Goal: Task Accomplishment & Management: Use online tool/utility

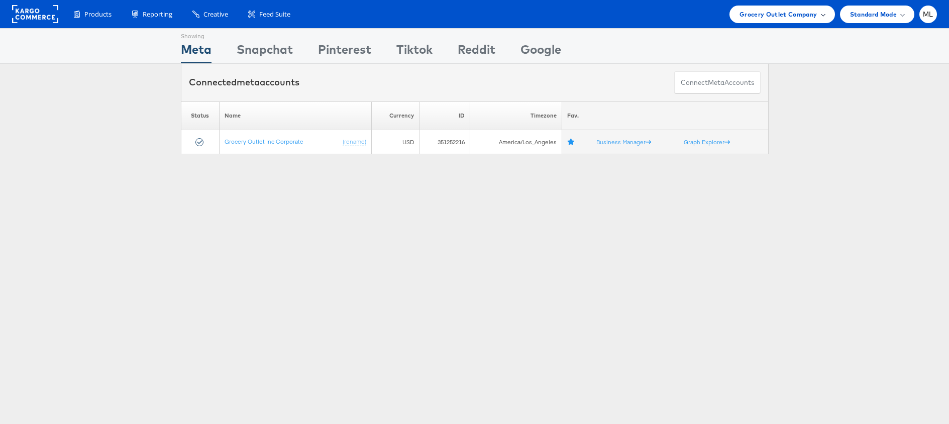
click at [774, 18] on span "Grocery Outlet Company" at bounding box center [778, 14] width 78 height 11
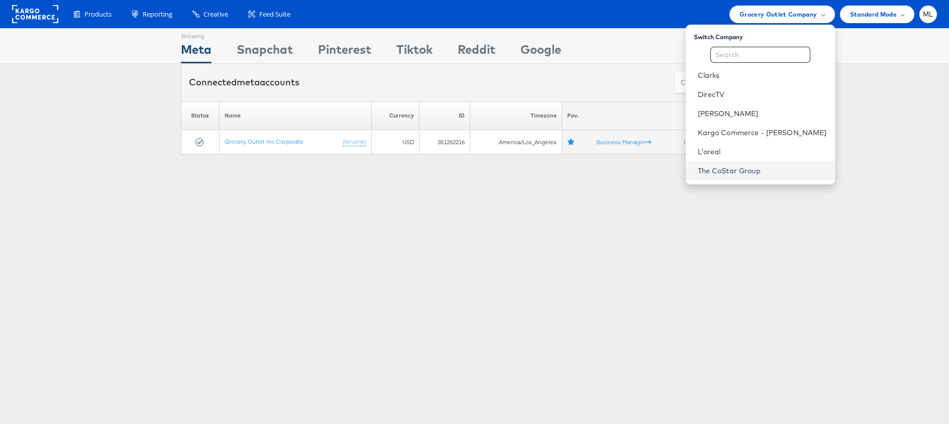
click at [759, 173] on link "The CoStar Group" at bounding box center [761, 171] width 129 height 10
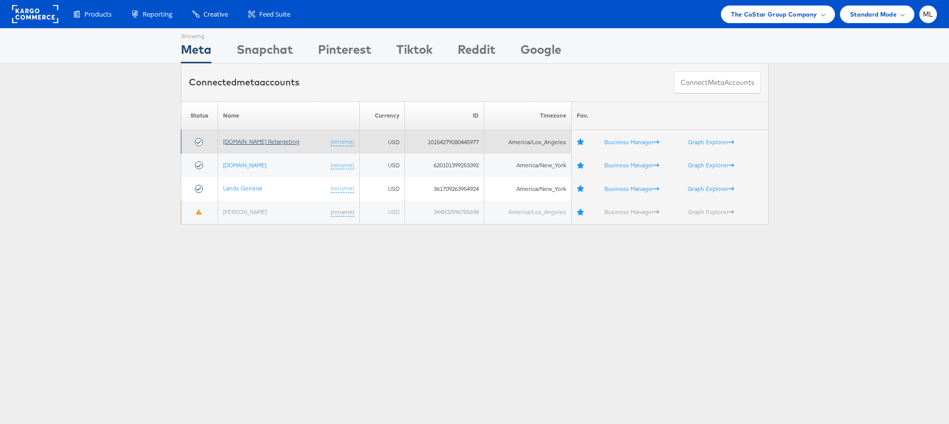
click at [263, 142] on link "Apartments.com Retargeting" at bounding box center [261, 142] width 76 height 8
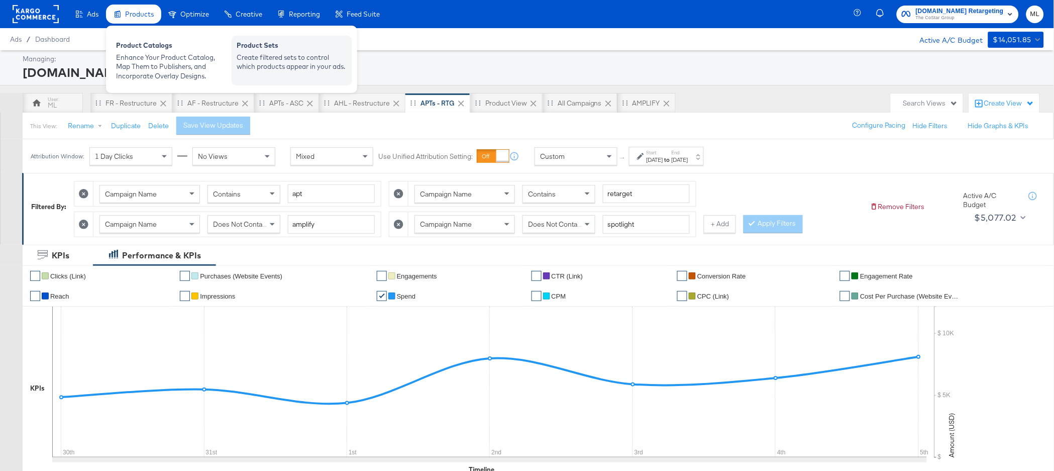
click at [291, 57] on div "Create filtered sets to control which products appear in your ads." at bounding box center [292, 62] width 110 height 19
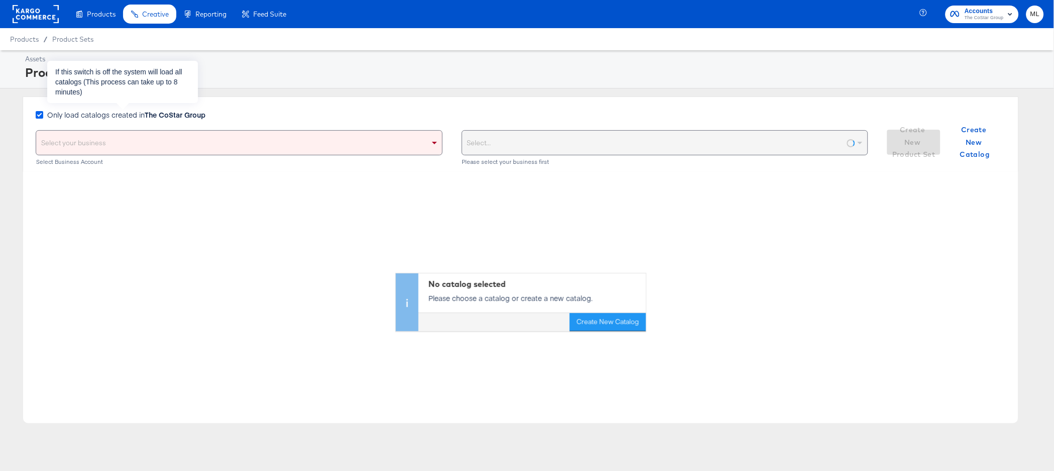
click at [39, 115] on icon at bounding box center [40, 115] width 8 height 8
click at [0, 0] on input "Only load catalogs created in The CoStar Group" at bounding box center [0, 0] width 0 height 0
click at [256, 148] on div "Select your business" at bounding box center [239, 143] width 406 height 24
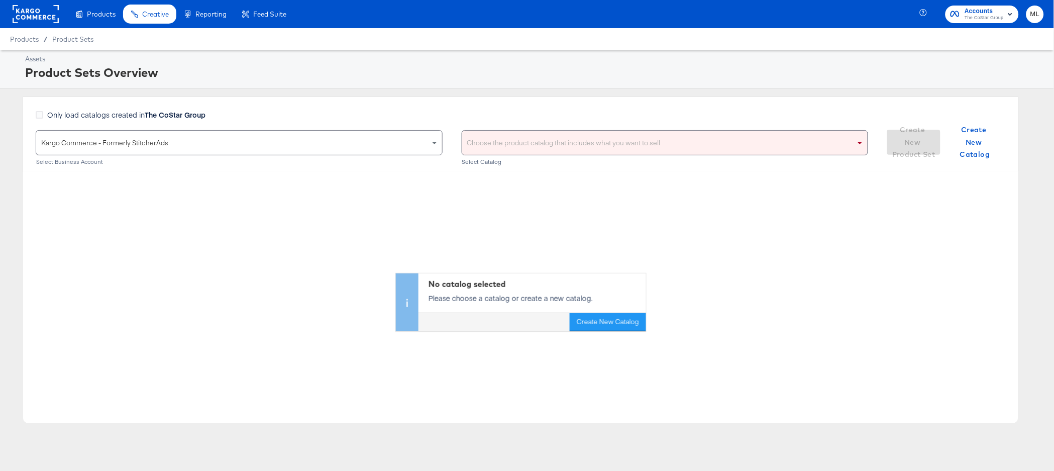
click at [490, 136] on div "Choose the product catalog that includes what you want to sell" at bounding box center [665, 143] width 406 height 24
click at [503, 103] on div "Only load catalogs created in The CoStar Group Kargo Commerce - Formerly Stitch…" at bounding box center [521, 133] width 996 height 75
click at [512, 139] on div "Choose the product catalog that includes what you want to sell" at bounding box center [665, 143] width 406 height 24
click at [546, 110] on div "Only load catalogs created in The CoStar Group" at bounding box center [452, 119] width 832 height 21
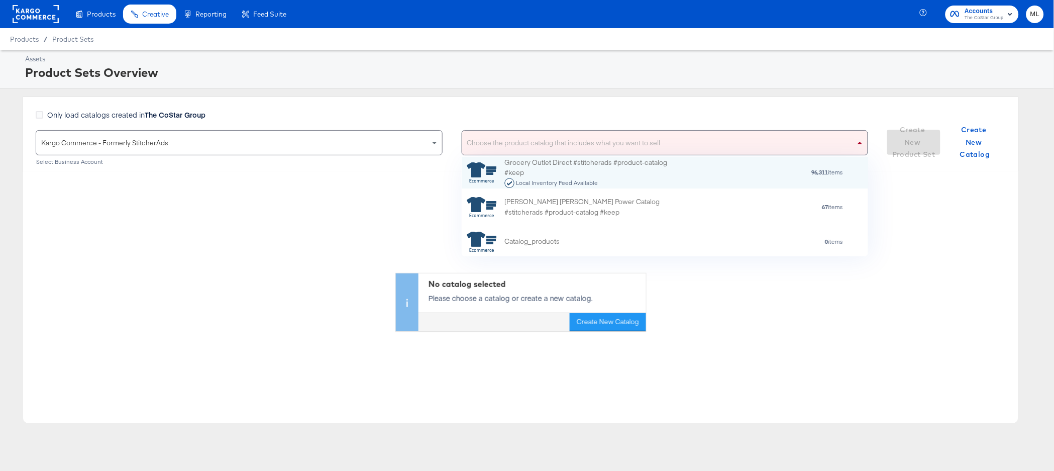
click at [589, 142] on div "Choose the product catalog that includes what you want to sell" at bounding box center [665, 143] width 406 height 24
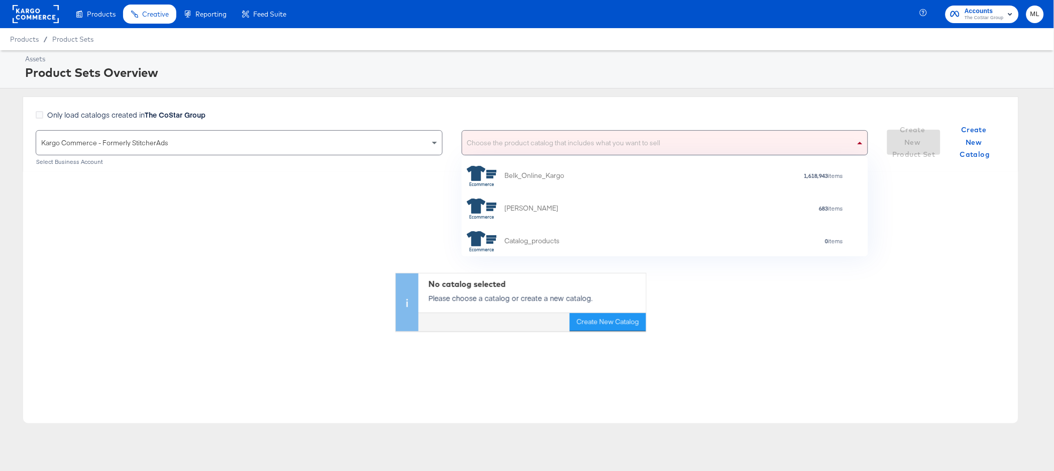
scroll to position [99, 0]
click at [590, 118] on div "Only load catalogs created in The CoStar Group" at bounding box center [452, 119] width 832 height 21
click at [560, 146] on div "Choose the product catalog that includes what you want to sell" at bounding box center [665, 143] width 406 height 24
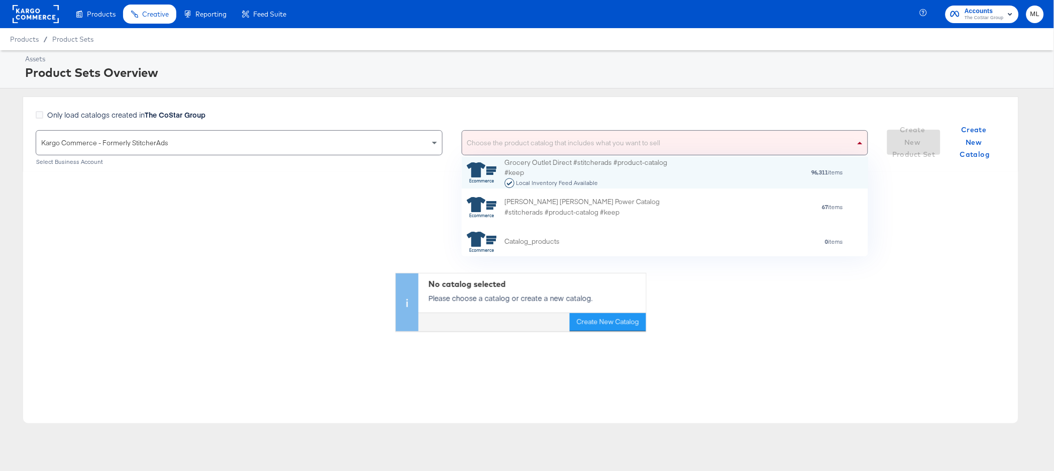
scroll to position [99, 407]
click at [552, 95] on div "Assets Product Sets Overview Only load catalogs created in The CoStar Group Kar…" at bounding box center [527, 248] width 1054 height 396
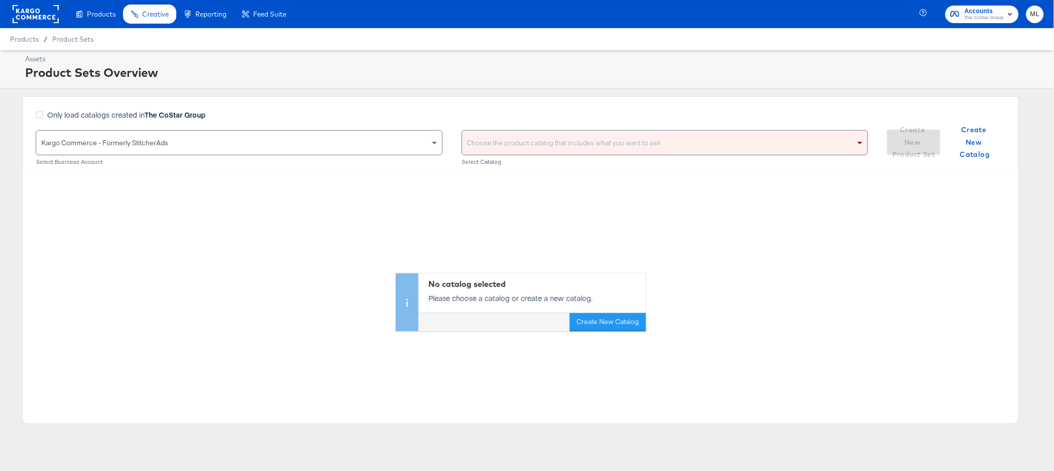
click at [542, 137] on div "Choose the product catalog that includes what you want to sell" at bounding box center [665, 143] width 406 height 24
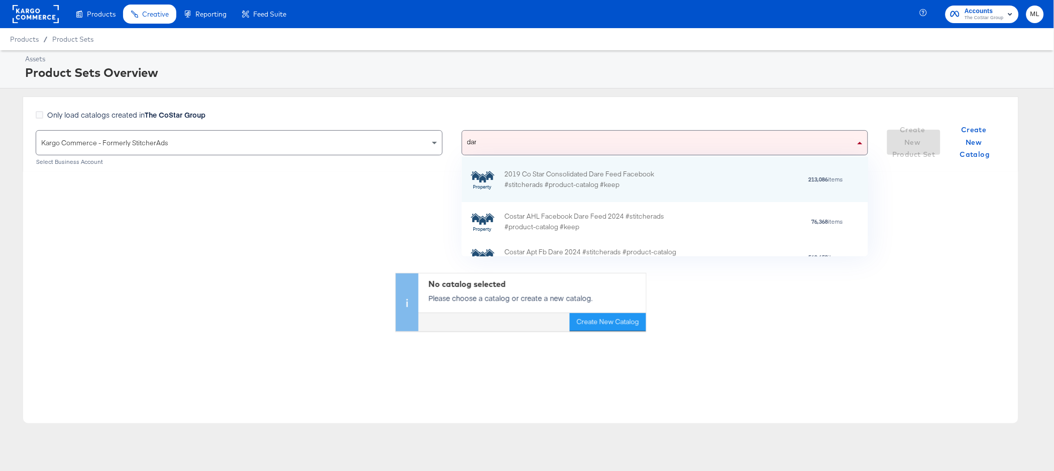
type input "dare"
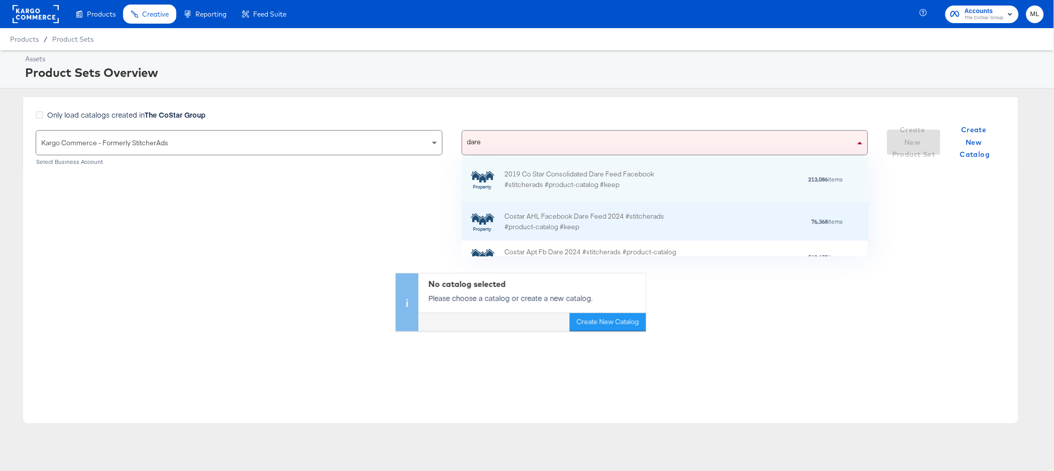
scroll to position [16, 0]
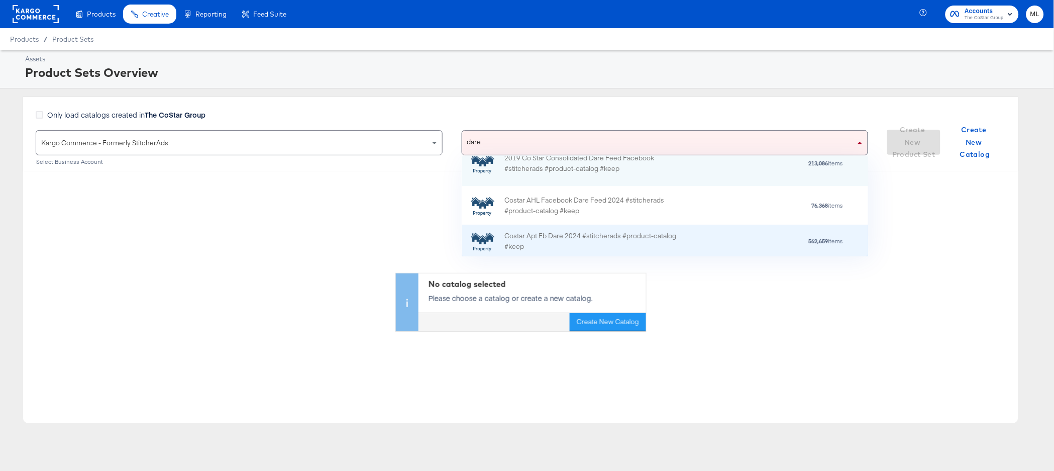
click at [633, 229] on div "Costar Apt Fb Dare 2024 #stitcherads #product-catalog #keep 562,659 items" at bounding box center [664, 240] width 407 height 33
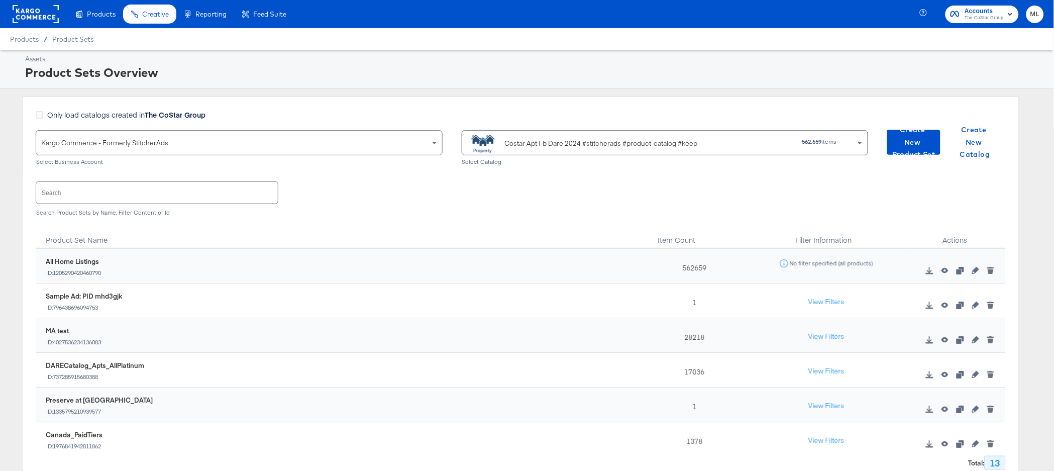
click at [71, 200] on input "text" at bounding box center [157, 193] width 242 height 22
click at [910, 135] on span "Create New Product Set" at bounding box center [913, 142] width 45 height 37
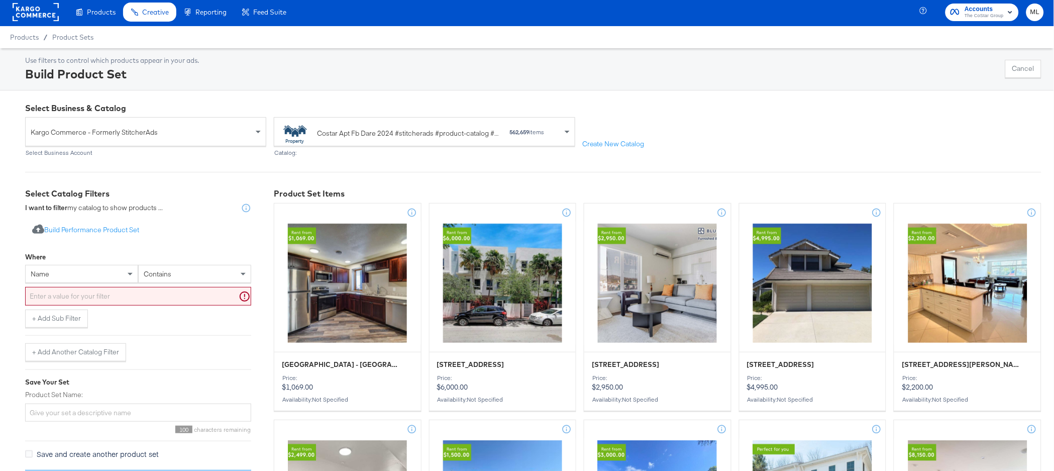
click at [79, 273] on div "name" at bounding box center [82, 273] width 112 height 17
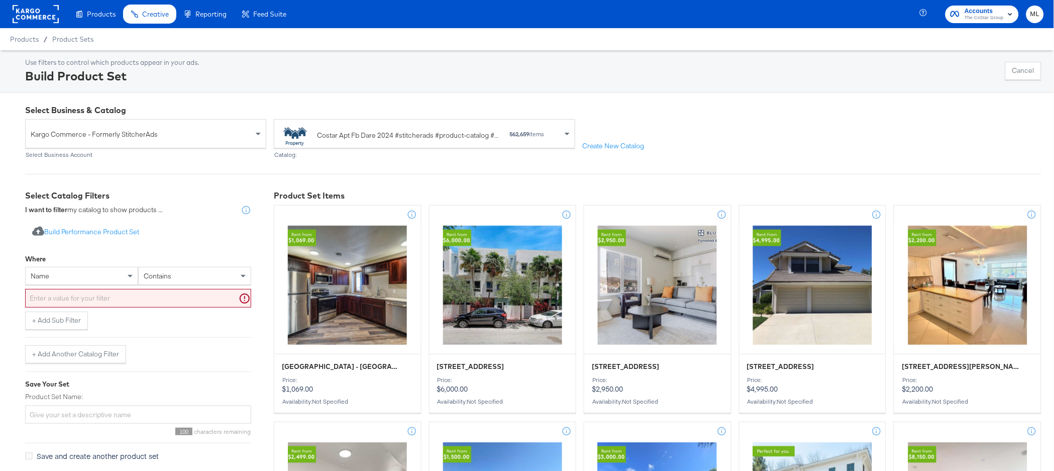
click at [151, 252] on div "Where name contains" at bounding box center [138, 280] width 226 height 62
click at [102, 280] on div "name" at bounding box center [82, 275] width 112 height 17
click at [127, 259] on div "Where" at bounding box center [138, 260] width 226 height 13
click at [108, 277] on div "name" at bounding box center [82, 275] width 112 height 17
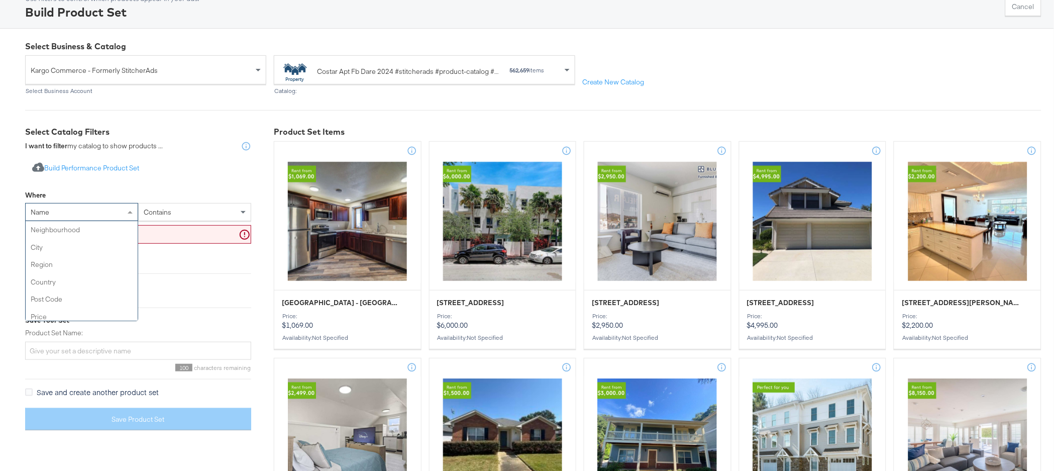
scroll to position [173, 0]
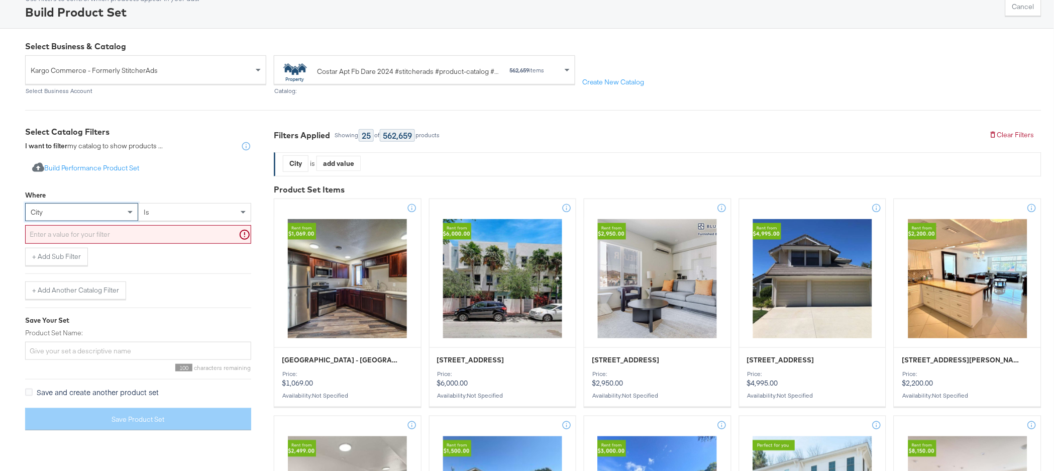
click at [137, 236] on input "text" at bounding box center [138, 234] width 226 height 19
paste input "Washington (Hagerstown), DC-VA-MD-WV"
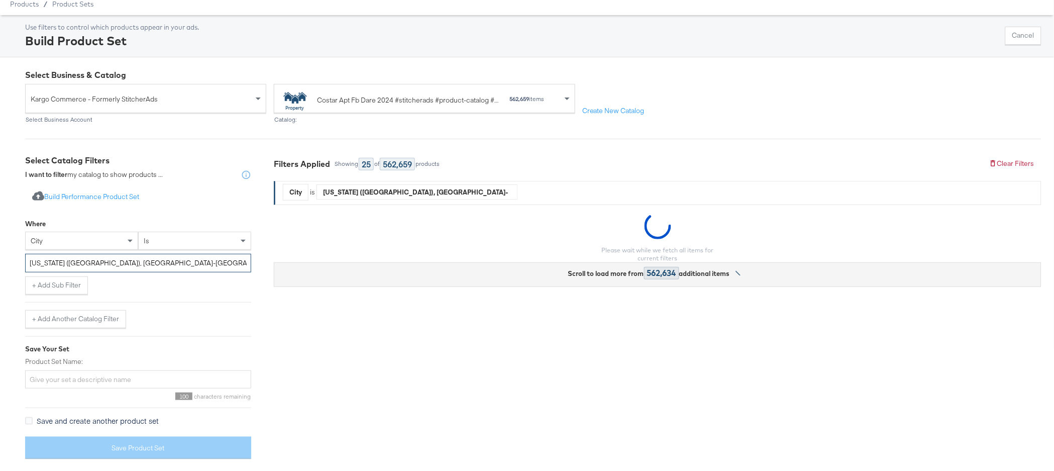
scroll to position [35, 0]
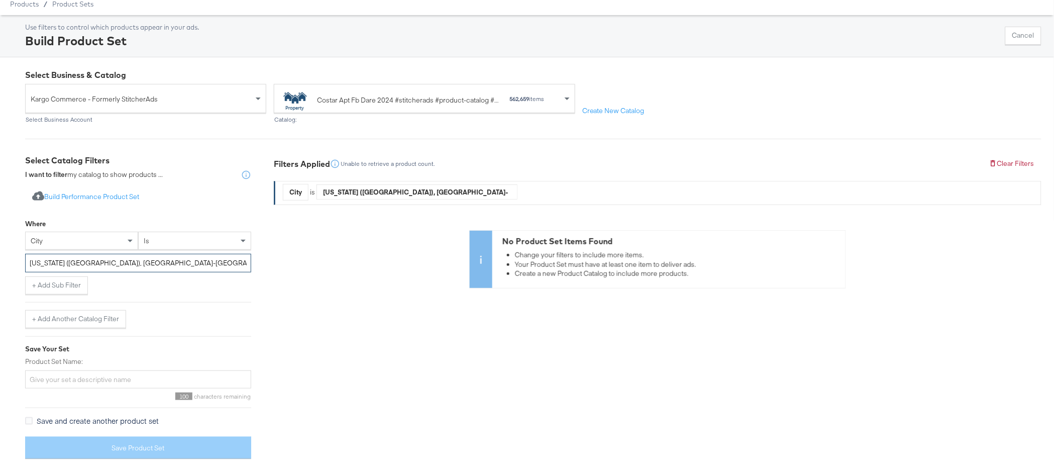
type input "Washington (Hagerstown), DC-VA-MD-WV"
click at [161, 243] on div "is" at bounding box center [195, 240] width 112 height 17
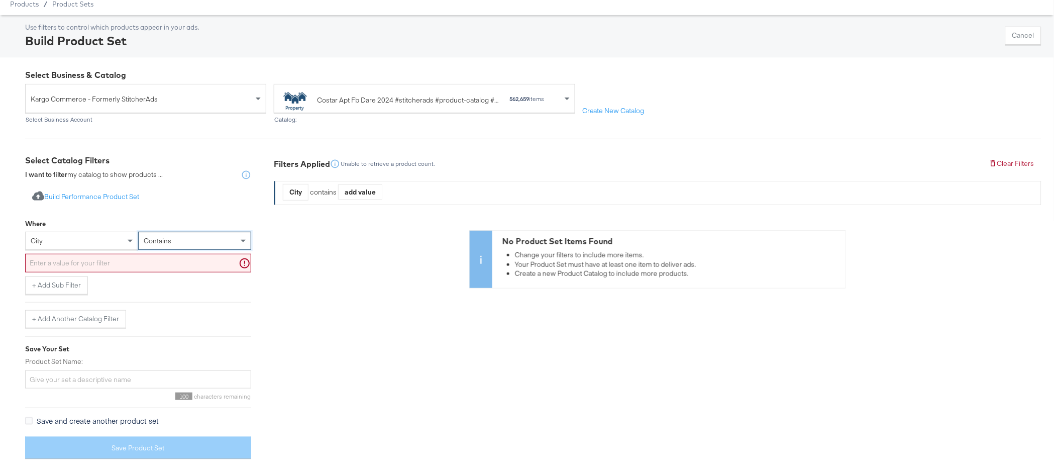
click at [147, 262] on input "text" at bounding box center [138, 263] width 226 height 19
paste input "Washington (Hagerstown), DC-VA-MD-WV"
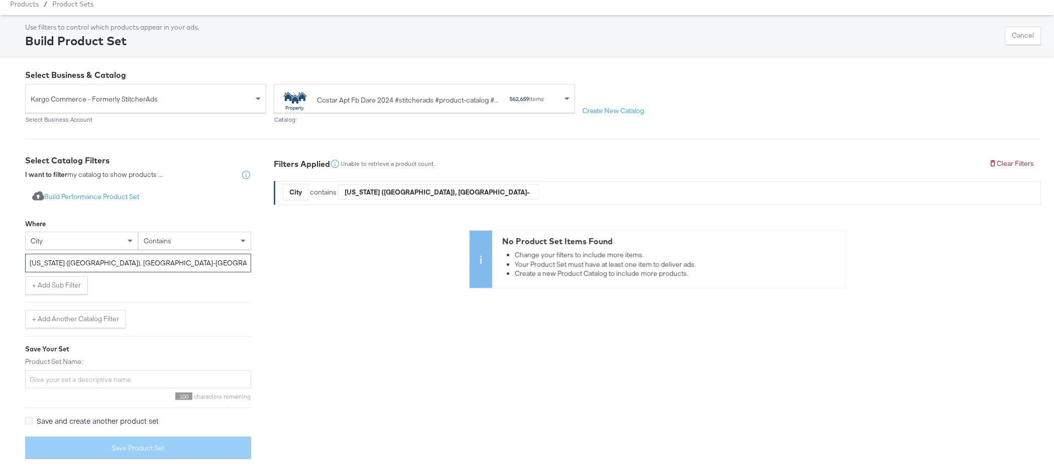
type input "Washington (Hagerstown), DC-VA-MD-WV"
